Goal: Task Accomplishment & Management: Complete application form

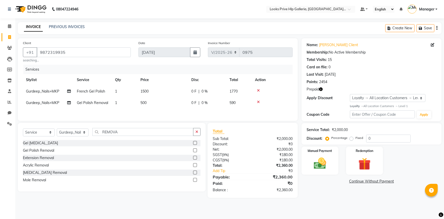
select select "7937"
select select "service"
select select "71863"
select select "1: Object"
click at [76, 131] on select "Select Stylist [PERSON_NAME] Counter_Sales Gourav_pdct Gurdeep_Nails+MKP Manage…" at bounding box center [73, 132] width 32 height 8
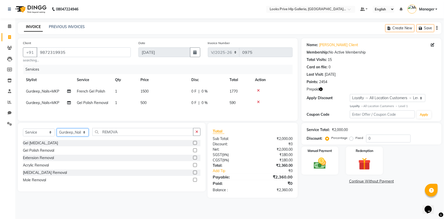
select select "71866"
click at [57, 129] on select "Select Stylist [PERSON_NAME] Counter_Sales Gourav_pdct Gurdeep_Nails+MKP Manage…" at bounding box center [73, 132] width 32 height 8
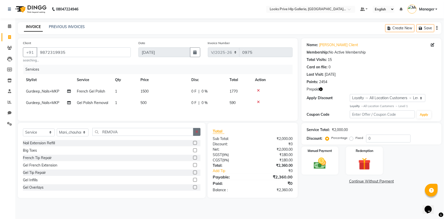
click at [195, 130] on button "button" at bounding box center [196, 132] width 7 height 8
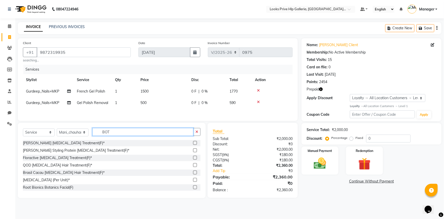
type input "BOT"
click at [193, 142] on label at bounding box center [195, 143] width 4 height 4
click at [193, 142] on input "checkbox" at bounding box center [194, 142] width 3 height 3
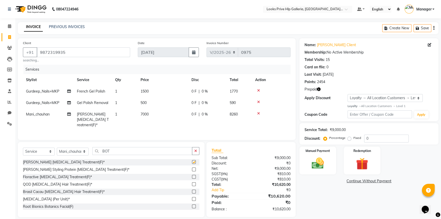
checkbox input "false"
click at [148, 116] on span "7000" at bounding box center [145, 114] width 8 height 5
select select "71866"
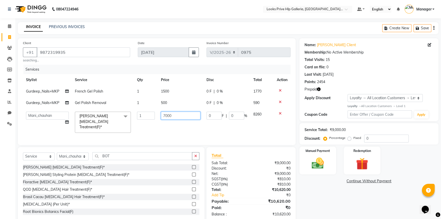
drag, startPoint x: 178, startPoint y: 116, endPoint x: 143, endPoint y: 115, distance: 35.2
click at [137, 113] on tr "[PERSON_NAME] Counter_Sales Gourav_pdct Gurdeep_Nails+MKP Manager Mani_chauhan …" at bounding box center [157, 121] width 268 height 27
type input "8000"
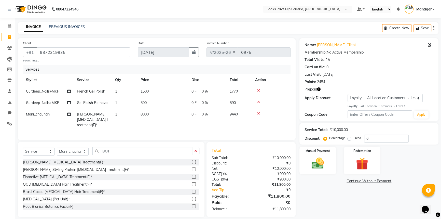
click at [229, 129] on div "Services Stylist Service Qty Price Disc Total Action Gurdeep_Nails+MKP French G…" at bounding box center [157, 100] width 268 height 70
click at [206, 113] on span "0 %" at bounding box center [205, 114] width 6 height 5
select select "71866"
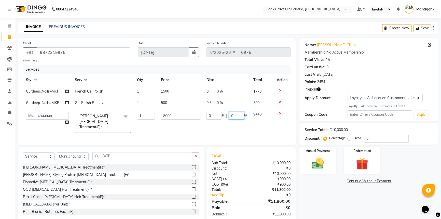
click at [236, 116] on input "0" at bounding box center [236, 116] width 15 height 8
type input "25"
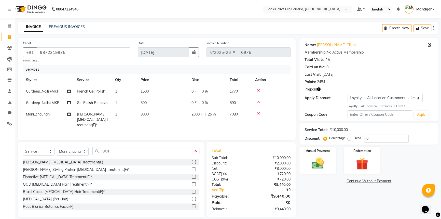
click at [331, 189] on div "Name: [PERSON_NAME] Client Membership: No Active Membership Total Visits: 15 Ca…" at bounding box center [370, 127] width 143 height 179
click at [367, 166] on img at bounding box center [362, 164] width 21 height 16
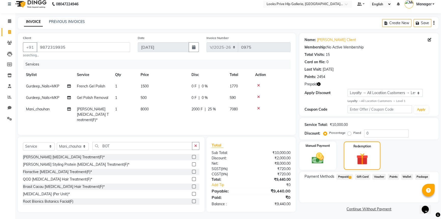
scroll to position [6, 0]
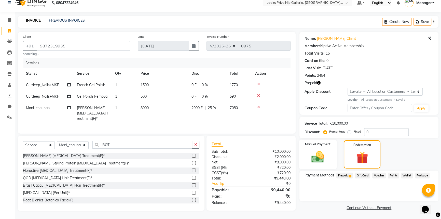
click at [315, 154] on img at bounding box center [318, 156] width 21 height 15
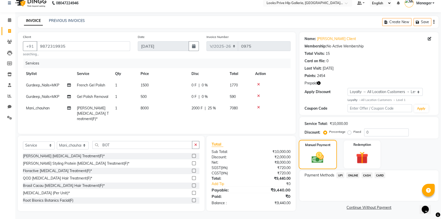
scroll to position [6, 0]
click at [380, 176] on span "CARD" at bounding box center [380, 175] width 11 height 6
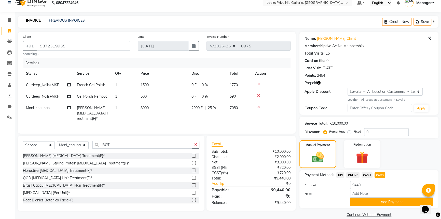
click at [385, 200] on button "Add Payment" at bounding box center [391, 202] width 83 height 8
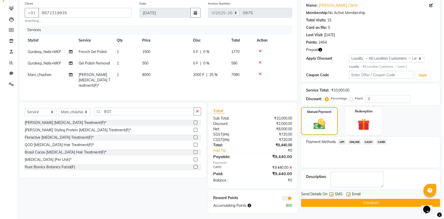
scroll to position [40, 0]
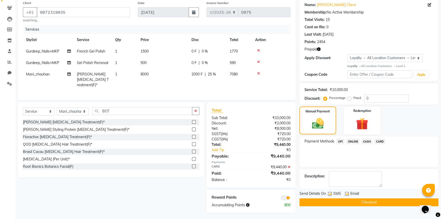
click at [287, 195] on span at bounding box center [285, 197] width 10 height 5
click at [290, 198] on input "checkbox" at bounding box center [290, 198] width 0 height 0
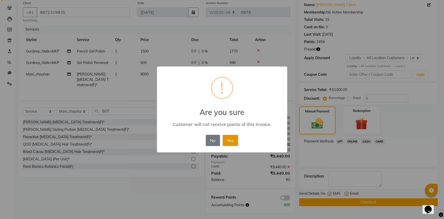
click at [225, 140] on button "Yes" at bounding box center [231, 140] width 16 height 11
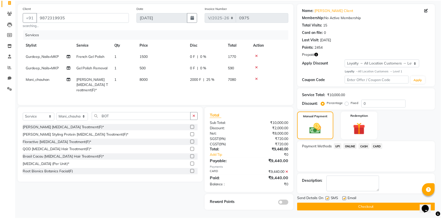
scroll to position [35, 0]
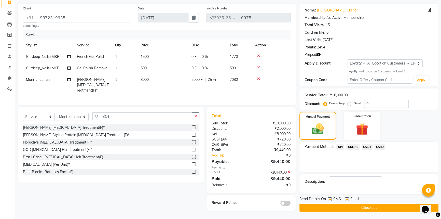
click at [353, 206] on button "Checkout" at bounding box center [368, 207] width 139 height 8
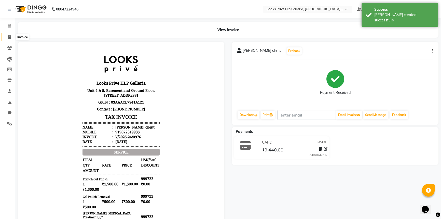
click at [9, 36] on icon at bounding box center [9, 37] width 3 height 4
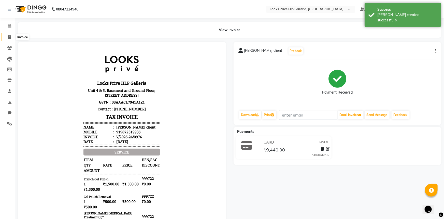
select select "7937"
select select "service"
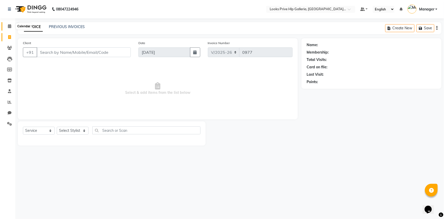
click at [7, 26] on span at bounding box center [9, 26] width 9 height 6
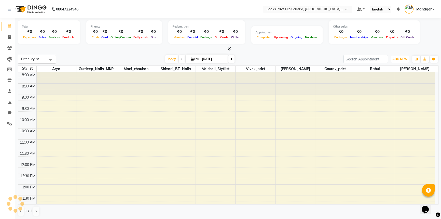
drag, startPoint x: 404, startPoint y: 59, endPoint x: 409, endPoint y: 55, distance: 6.2
click at [404, 59] on span "ADD NEW" at bounding box center [399, 59] width 15 height 4
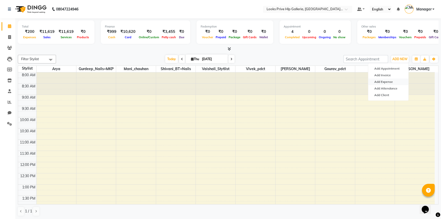
click at [387, 82] on link "Add Expense" at bounding box center [388, 81] width 40 height 7
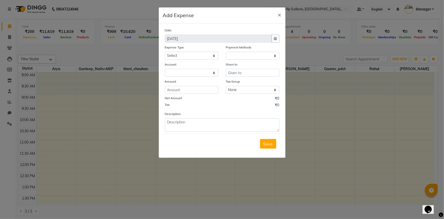
select select "1"
select select "7087"
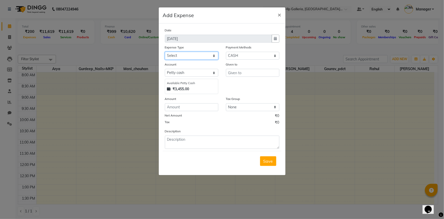
click at [181, 53] on select "Select Bank Deposit Blinkit Cash Handover CLIENT Client ordered food Client Ref…" at bounding box center [191, 56] width 53 height 8
select select "24170"
click at [165, 52] on select "Select Bank Deposit Blinkit Cash Handover CLIENT Client ordered food Client Ref…" at bounding box center [191, 56] width 53 height 8
click at [181, 110] on input "number" at bounding box center [191, 107] width 53 height 8
type input "350"
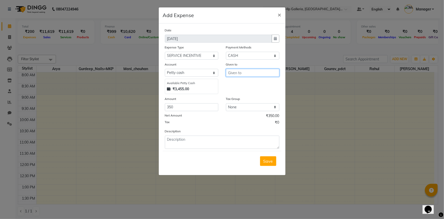
drag, startPoint x: 246, startPoint y: 74, endPoint x: 249, endPoint y: 74, distance: 2.8
click at [247, 74] on input "text" at bounding box center [252, 73] width 53 height 8
click at [252, 84] on ngb-highlight "C ounter_Sales" at bounding box center [245, 83] width 27 height 5
type input "Counter_Sales"
click at [204, 144] on textarea at bounding box center [222, 141] width 115 height 13
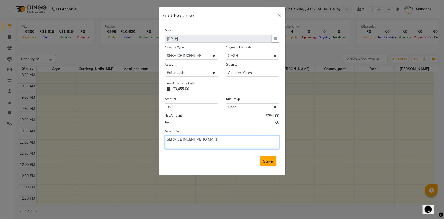
type textarea "SERVICE INCENTIVE TO MANI"
click at [268, 163] on span "Save" at bounding box center [269, 160] width 10 height 5
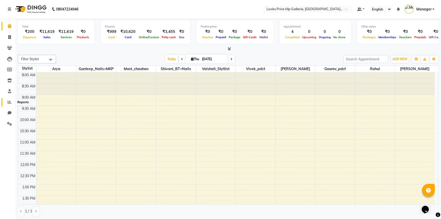
click at [9, 99] on span at bounding box center [9, 102] width 9 height 6
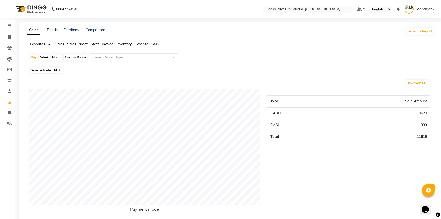
click at [79, 55] on div "Custom Range" at bounding box center [76, 57] width 24 height 7
select select "9"
select select "2025"
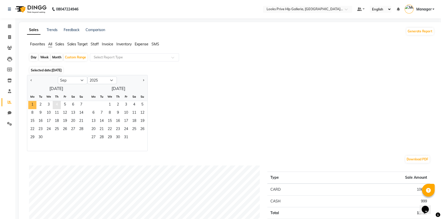
drag, startPoint x: 31, startPoint y: 104, endPoint x: 54, endPoint y: 102, distance: 22.8
click at [31, 104] on span "1" at bounding box center [32, 105] width 8 height 8
click at [56, 104] on span "4" at bounding box center [57, 105] width 8 height 8
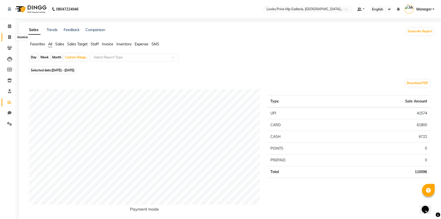
click at [8, 39] on span at bounding box center [9, 37] width 9 height 6
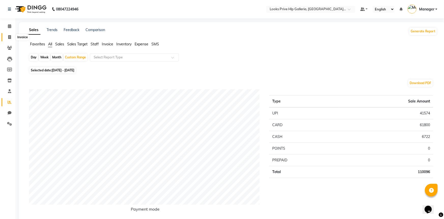
select select "service"
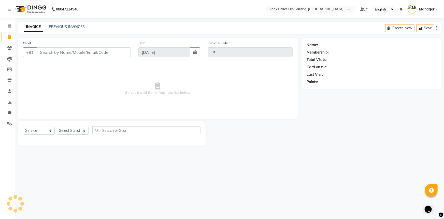
type input "0977"
select select "7937"
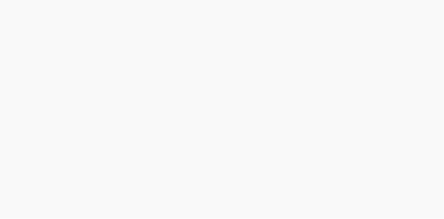
select select "7937"
select select "service"
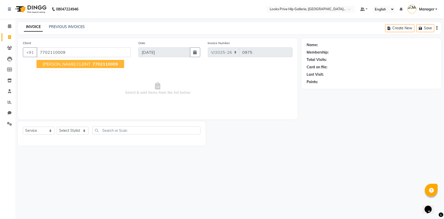
type input "7702110009"
select select "1: Object"
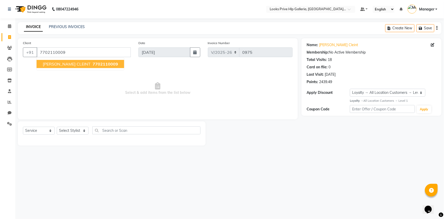
click at [55, 65] on span "[PERSON_NAME] CLEINT" at bounding box center [67, 63] width 48 height 5
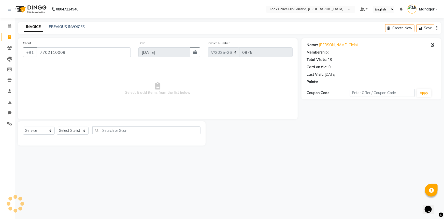
select select "1: Object"
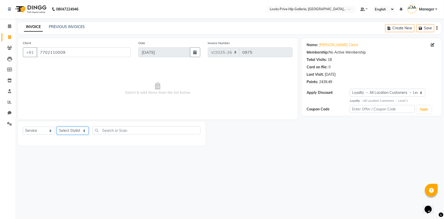
click at [69, 132] on select "Select Stylist Arshdeep Arya Counter_Sales Gourav_pdct Gurdeep_Nails+MKP Manage…" at bounding box center [73, 131] width 32 height 8
select select "71867"
click at [57, 127] on select "Select Stylist Arshdeep Arya Counter_Sales Gourav_pdct Gurdeep_Nails+MKP Manage…" at bounding box center [73, 131] width 32 height 8
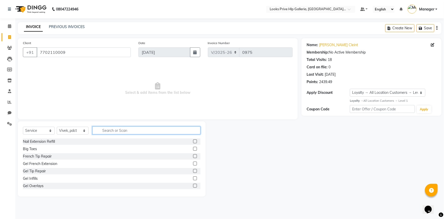
click at [117, 127] on input "text" at bounding box center [146, 130] width 108 height 8
type input "HEAD"
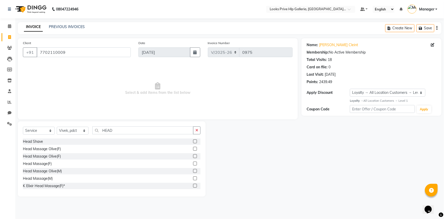
click at [193, 162] on label at bounding box center [195, 163] width 4 height 4
click at [193, 162] on input "checkbox" at bounding box center [194, 163] width 3 height 3
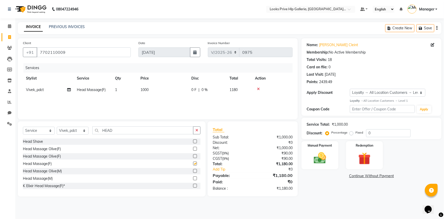
checkbox input "false"
click at [197, 133] on button "button" at bounding box center [196, 130] width 7 height 8
click at [318, 156] on img at bounding box center [320, 157] width 21 height 15
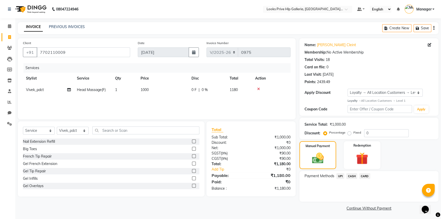
click at [364, 175] on span "CARD" at bounding box center [364, 176] width 11 height 6
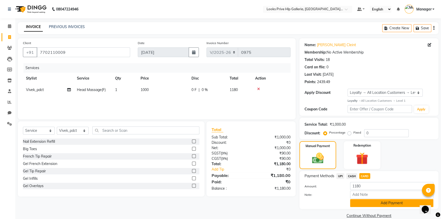
click at [367, 204] on button "Add Payment" at bounding box center [391, 203] width 83 height 8
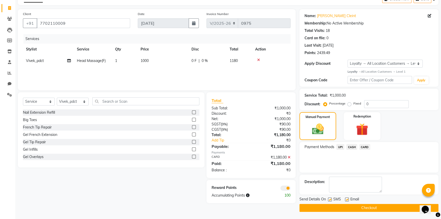
scroll to position [29, 0]
click at [350, 209] on button "Checkout" at bounding box center [368, 207] width 139 height 8
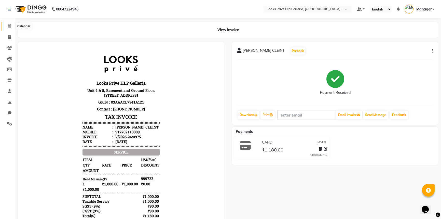
click at [11, 24] on span at bounding box center [9, 26] width 9 height 6
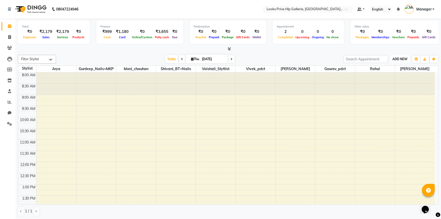
click at [405, 60] on span "ADD NEW" at bounding box center [399, 59] width 15 height 4
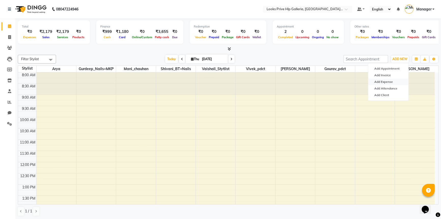
click at [389, 81] on link "Add Expense" at bounding box center [388, 81] width 40 height 7
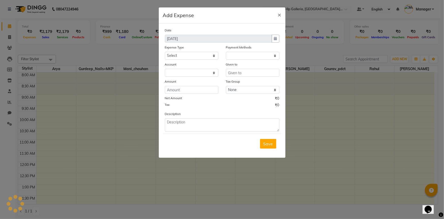
select select "1"
select select "7087"
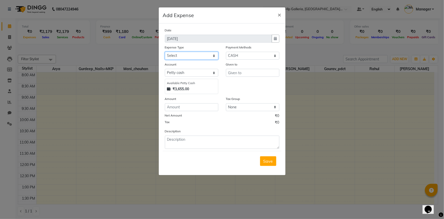
click at [196, 55] on select "Select Bank Deposit Blinkit Cash Handover CLIENT Client ordered food Client Ref…" at bounding box center [191, 56] width 53 height 8
select select "24493"
click at [165, 52] on select "Select Bank Deposit Blinkit Cash Handover CLIENT Client ordered food Client Ref…" at bounding box center [191, 56] width 53 height 8
click at [176, 107] on input "number" at bounding box center [191, 107] width 53 height 8
type input "200"
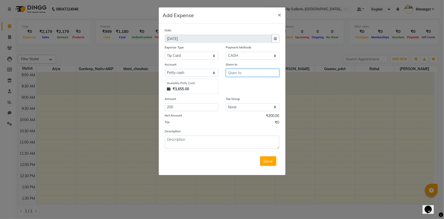
click at [241, 74] on input "text" at bounding box center [252, 73] width 53 height 8
click at [235, 84] on ngb-highlight "C ounter_Sales" at bounding box center [245, 83] width 27 height 5
type input "Counter_Sales"
click at [195, 135] on div "Description" at bounding box center [222, 138] width 122 height 20
click at [193, 138] on textarea at bounding box center [222, 141] width 115 height 13
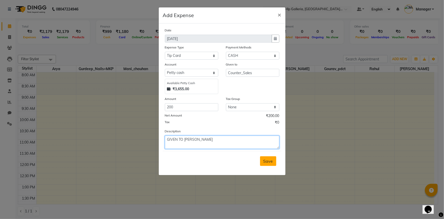
type textarea "GIVEN TO VIVEK"
click at [269, 163] on span "Save" at bounding box center [269, 160] width 10 height 5
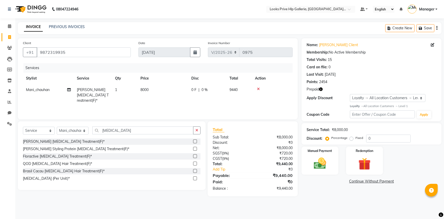
select select "7937"
select select "service"
select select "71866"
select select "1: Object"
click at [257, 88] on icon at bounding box center [258, 89] width 3 height 4
